Goal: Find specific page/section: Find specific page/section

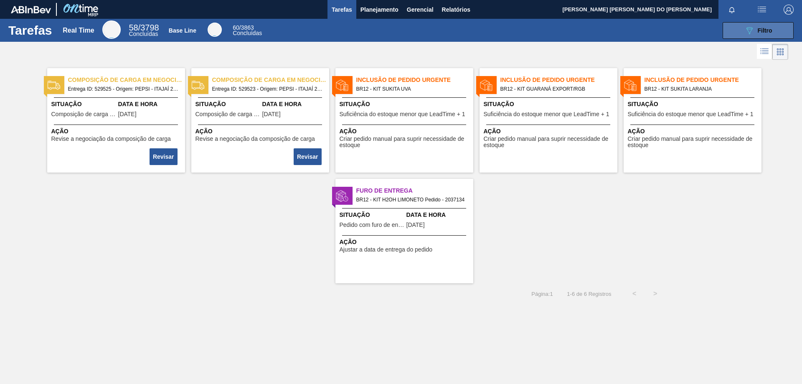
click at [759, 33] on span "Filtro" at bounding box center [765, 30] width 15 height 7
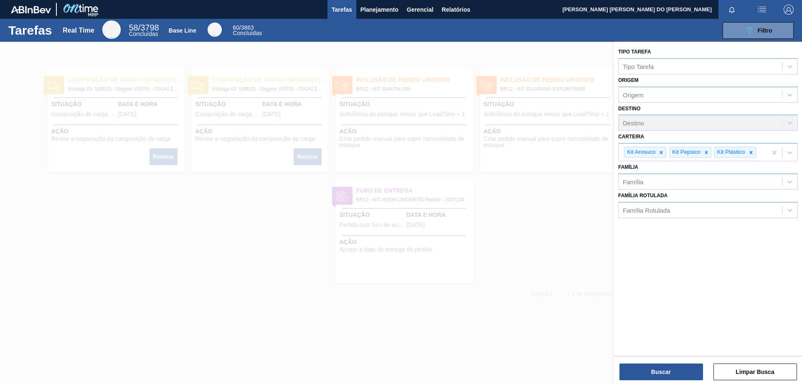
click at [521, 287] on div at bounding box center [401, 234] width 802 height 384
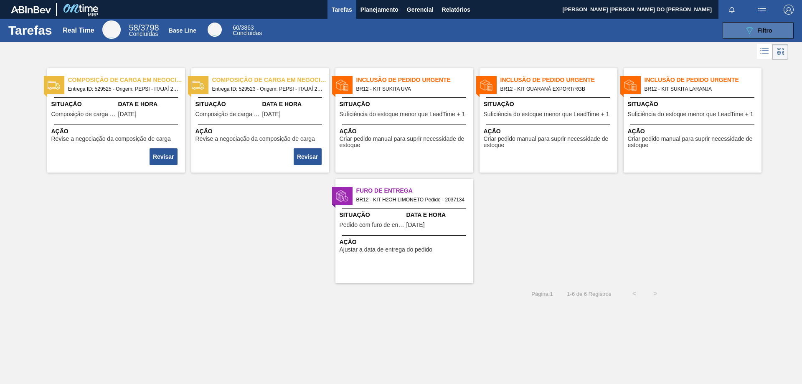
click at [754, 30] on div "089F7B8B-B2A5-4AFE-B5C0-19BA573D28AC Filtro" at bounding box center [758, 30] width 28 height 10
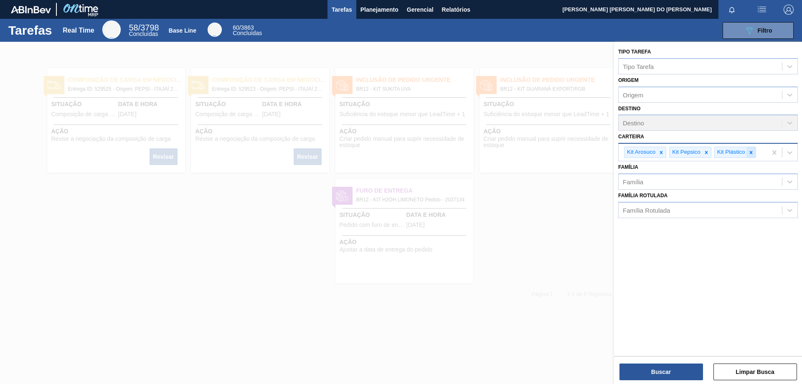
click at [748, 150] on icon at bounding box center [751, 153] width 6 height 6
click at [705, 151] on icon at bounding box center [706, 152] width 3 height 3
click at [662, 151] on icon at bounding box center [661, 152] width 3 height 3
type input "t"
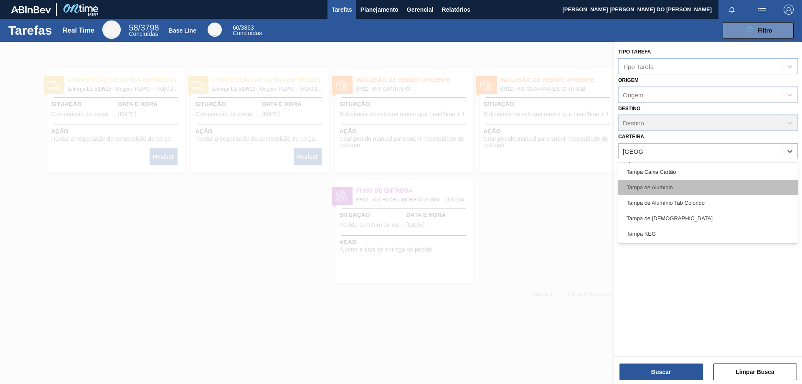
type input "[GEOGRAPHIC_DATA]"
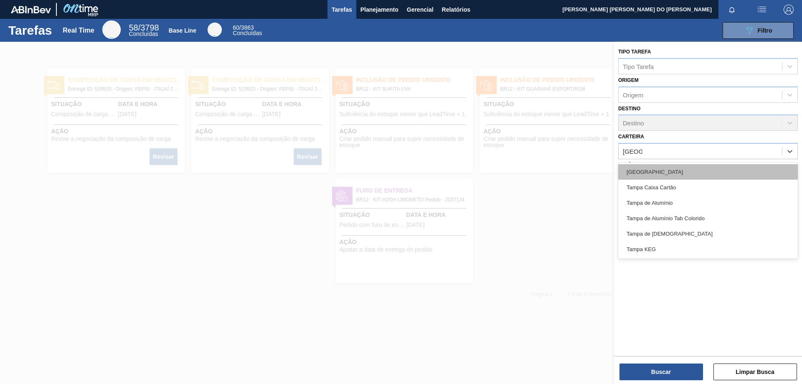
click at [643, 172] on div "[GEOGRAPHIC_DATA]" at bounding box center [708, 171] width 180 height 15
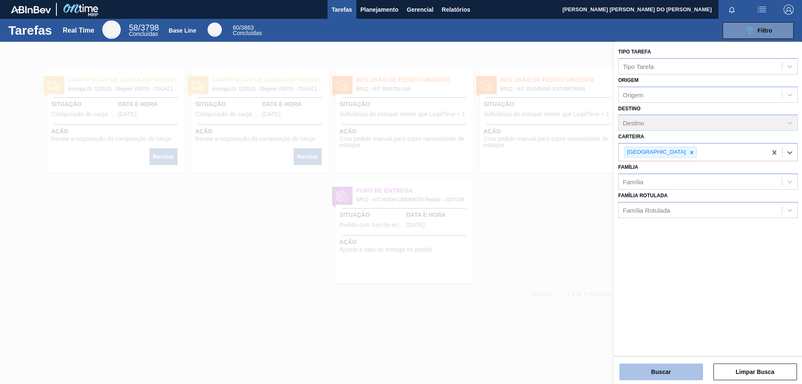
click at [679, 370] on button "Buscar" at bounding box center [661, 371] width 84 height 17
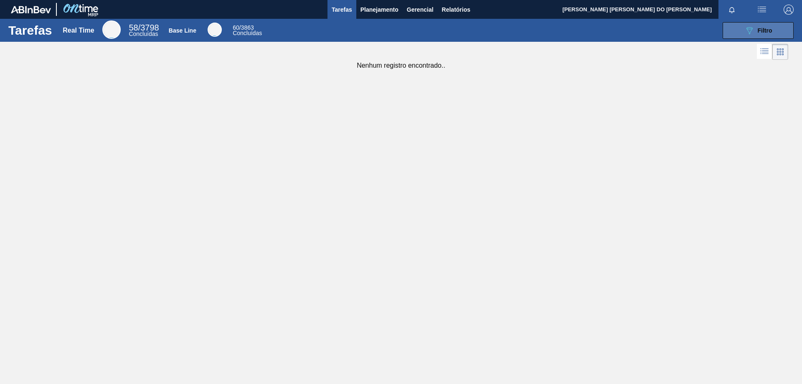
click at [760, 30] on span "Filtro" at bounding box center [765, 30] width 15 height 7
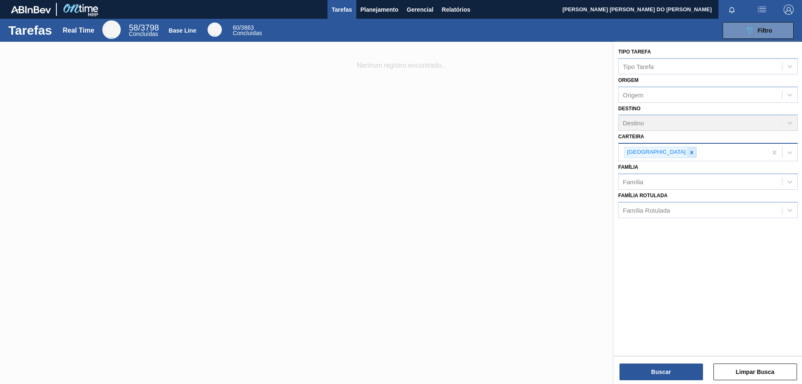
click at [689, 155] on icon at bounding box center [692, 153] width 6 height 6
type input "Rolha"
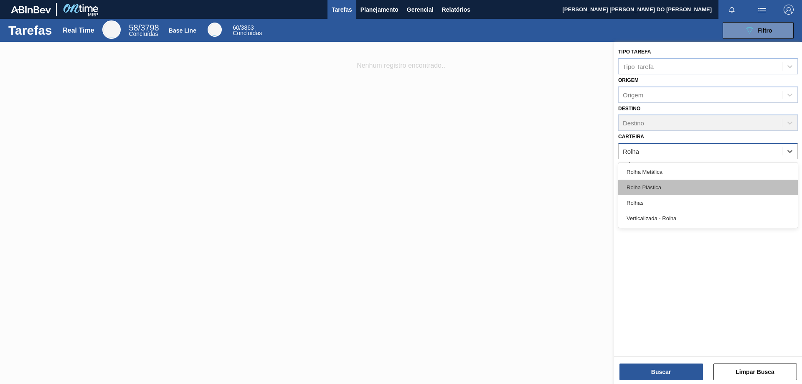
click at [642, 187] on div "Rolha Plástica" at bounding box center [708, 187] width 180 height 15
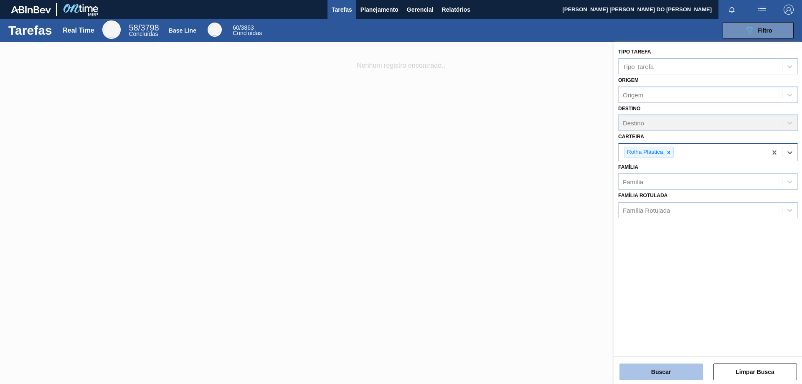
click at [667, 370] on button "Buscar" at bounding box center [661, 371] width 84 height 17
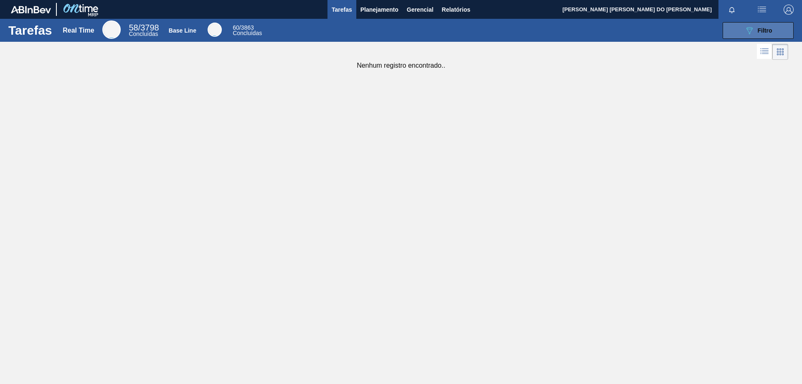
click at [758, 31] on span "Filtro" at bounding box center [765, 30] width 15 height 7
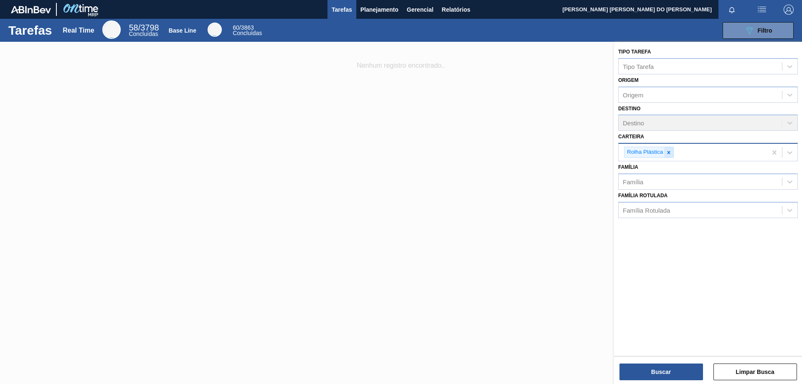
click at [667, 152] on icon at bounding box center [669, 153] width 6 height 6
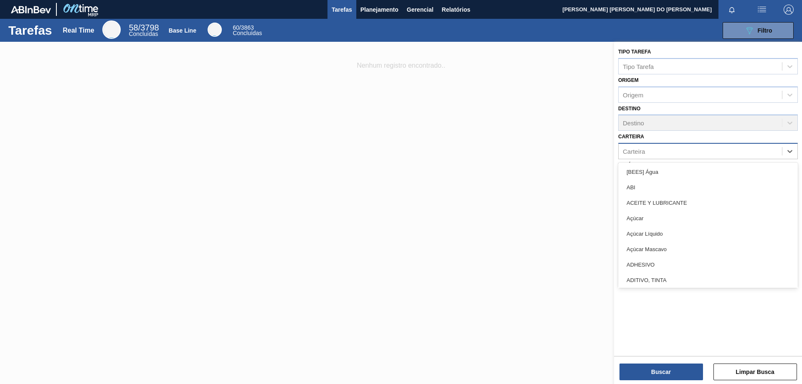
click at [653, 153] on div "Carteira" at bounding box center [700, 151] width 163 height 12
type input "Malte"
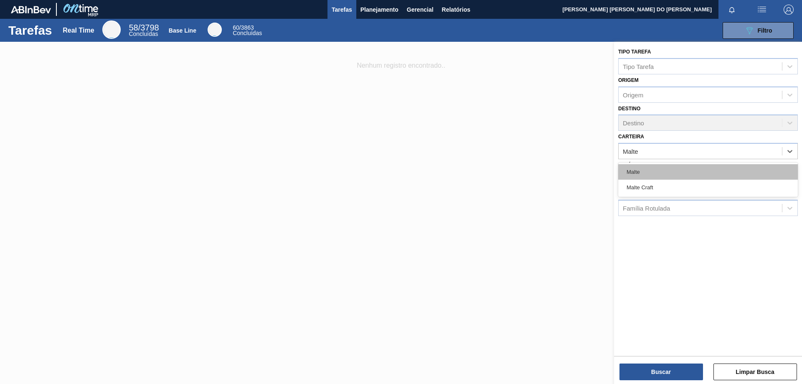
click at [635, 172] on div "Malte" at bounding box center [708, 171] width 180 height 15
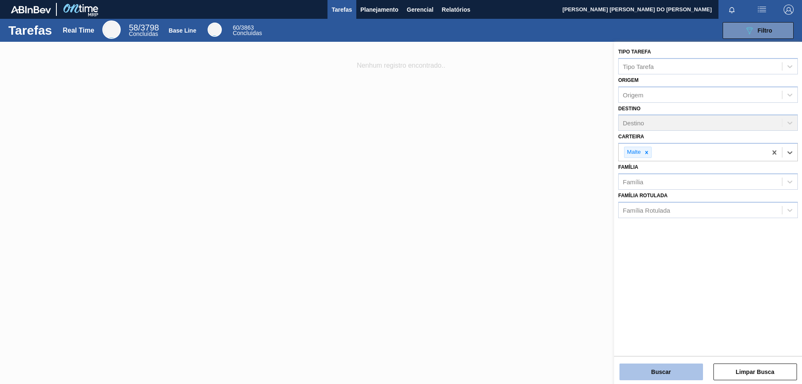
click at [657, 367] on button "Buscar" at bounding box center [661, 371] width 84 height 17
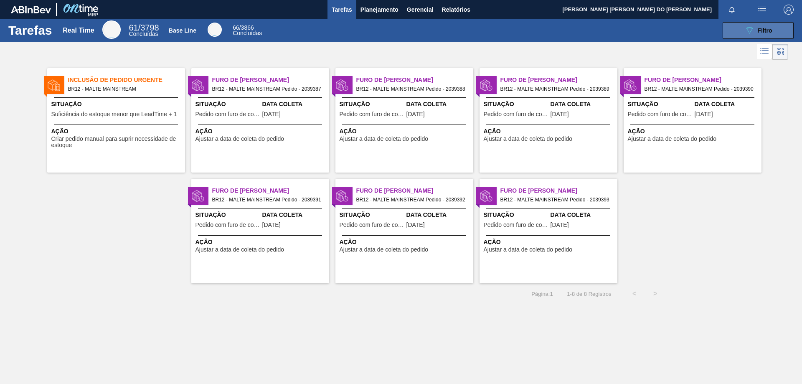
click at [766, 28] on span "Filtro" at bounding box center [765, 30] width 15 height 7
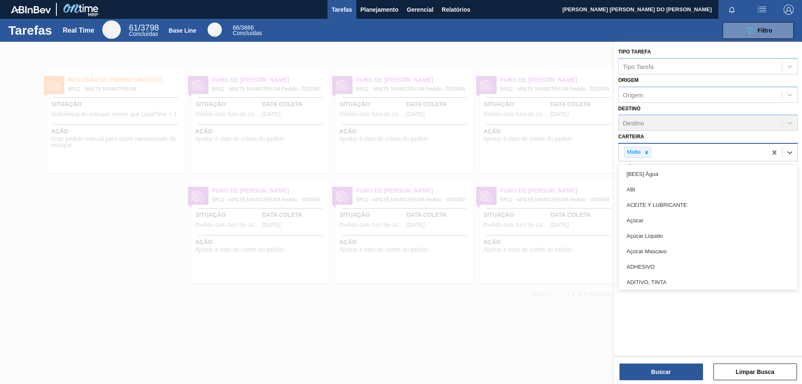
click at [699, 148] on div "Malte" at bounding box center [693, 152] width 148 height 17
type input "Mal"
